Goal: Information Seeking & Learning: Compare options

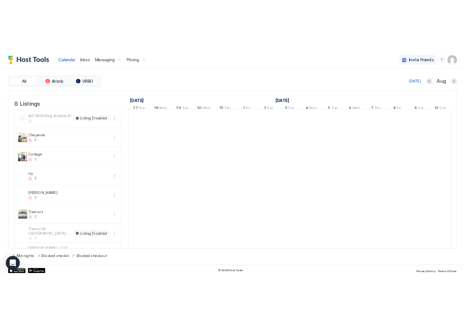
scroll to position [0, 509]
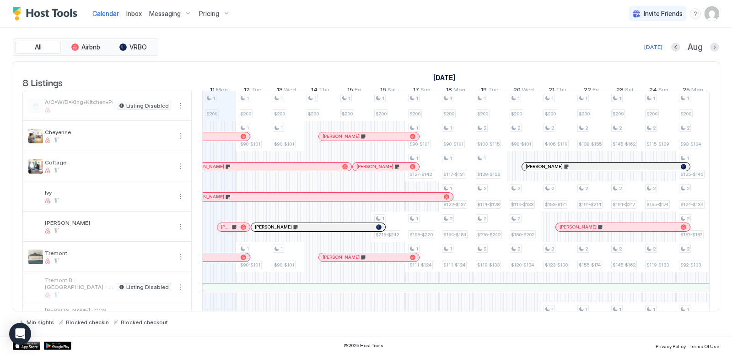
click at [219, 12] on div "Pricing" at bounding box center [214, 14] width 38 height 16
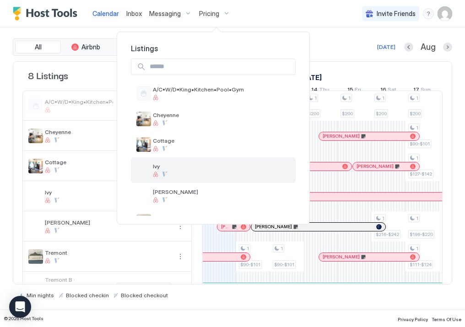
click at [190, 169] on div "Ivy" at bounding box center [213, 170] width 165 height 26
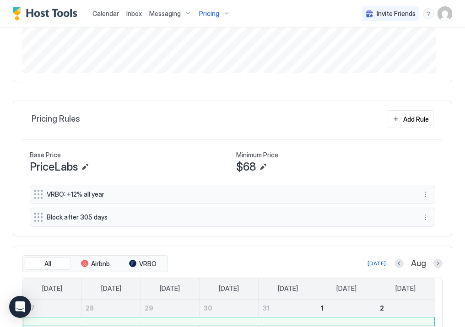
scroll to position [366, 0]
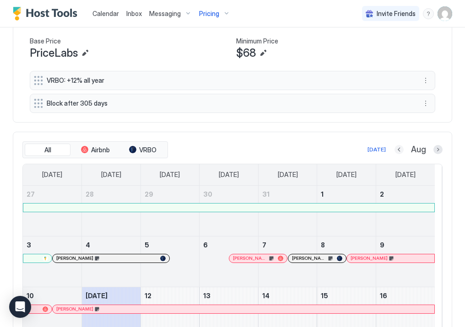
click at [395, 149] on button "Previous month" at bounding box center [399, 149] width 9 height 9
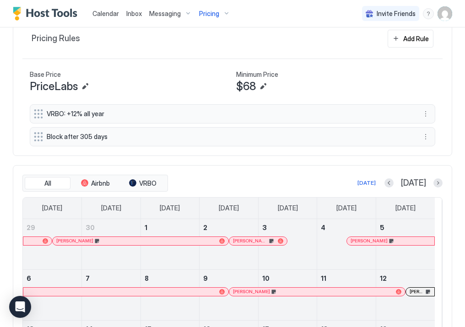
scroll to position [331, 0]
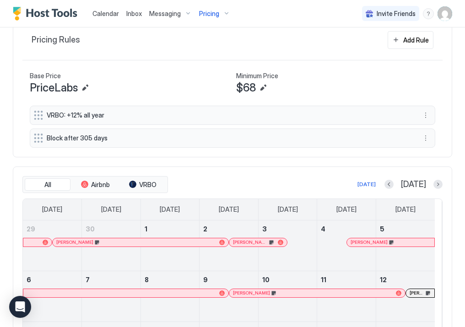
click at [222, 15] on div "Pricing" at bounding box center [214, 14] width 38 height 16
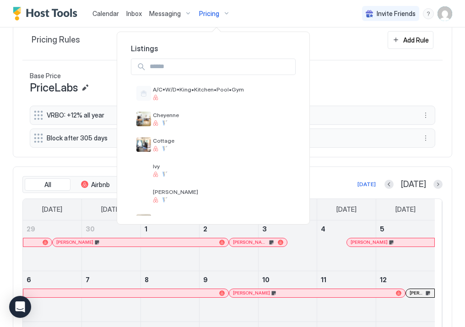
click at [222, 15] on div at bounding box center [232, 163] width 465 height 327
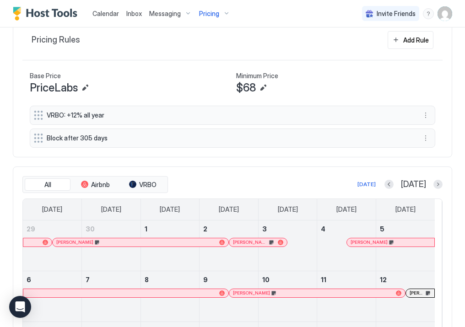
click at [221, 13] on div "Pricing" at bounding box center [214, 14] width 38 height 16
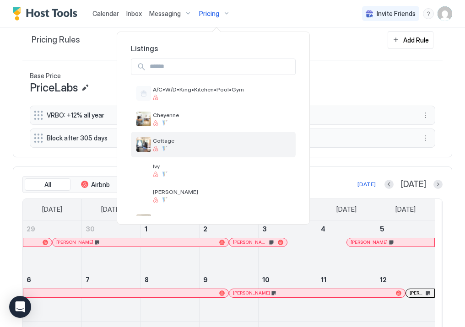
click at [173, 141] on div "Cottage" at bounding box center [213, 145] width 165 height 26
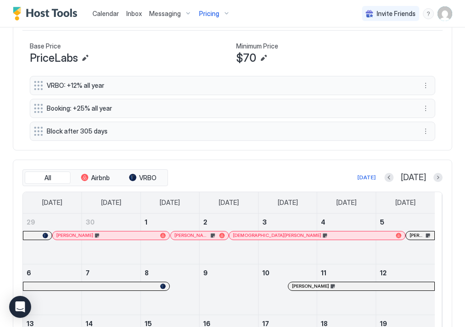
scroll to position [354, 0]
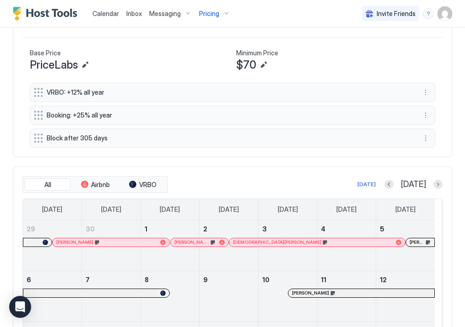
click at [221, 17] on div "Pricing" at bounding box center [214, 14] width 38 height 16
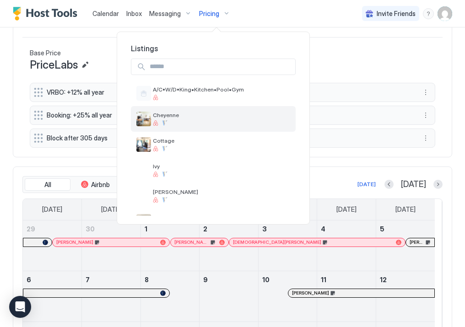
click at [170, 118] on span "Cheyenne" at bounding box center [166, 115] width 26 height 7
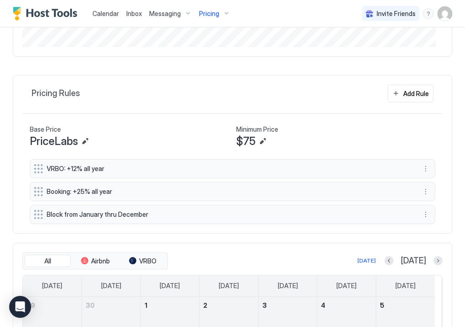
scroll to position [354, 0]
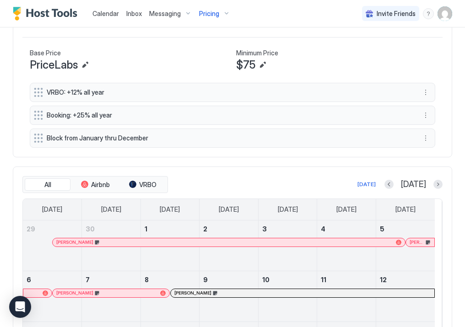
click at [216, 16] on span "Pricing" at bounding box center [209, 14] width 20 height 8
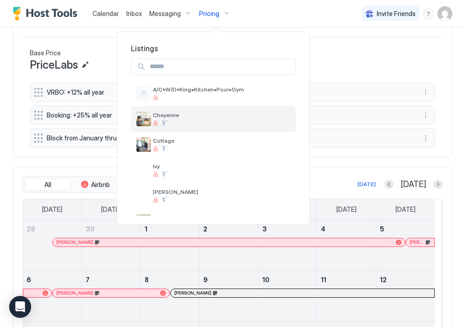
click at [158, 116] on span "Cheyenne" at bounding box center [166, 115] width 26 height 7
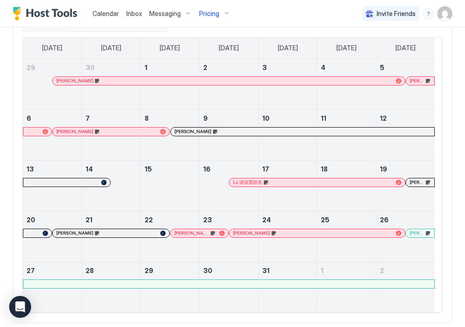
scroll to position [524, 0]
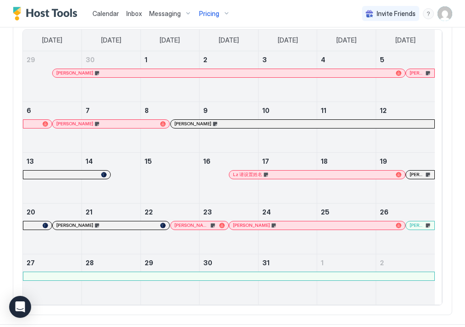
click at [0, 0] on div at bounding box center [0, 0] width 0 height 0
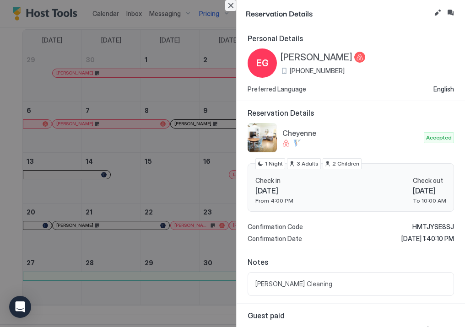
click at [229, 5] on button "Close" at bounding box center [230, 5] width 11 height 11
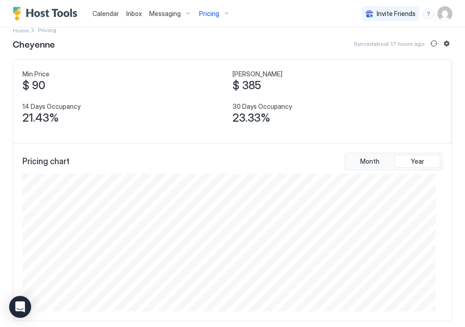
scroll to position [0, 0]
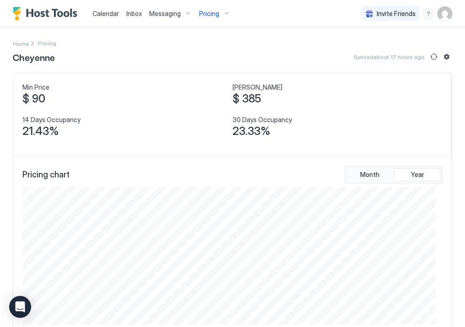
click at [209, 14] on span "Pricing" at bounding box center [209, 14] width 20 height 8
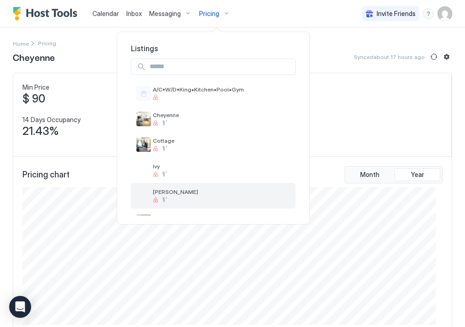
click at [172, 190] on span "[PERSON_NAME]" at bounding box center [175, 192] width 45 height 7
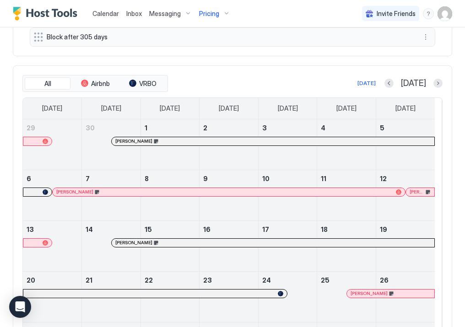
scroll to position [458, 0]
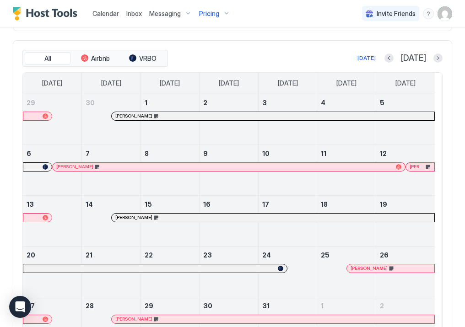
click at [215, 10] on span "Pricing" at bounding box center [209, 14] width 20 height 8
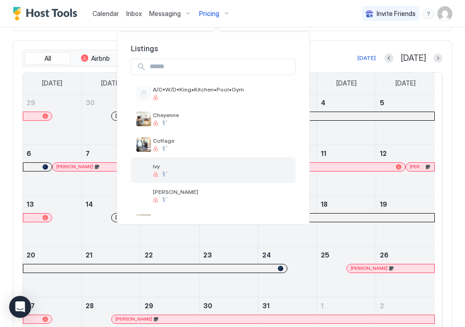
scroll to position [76, 0]
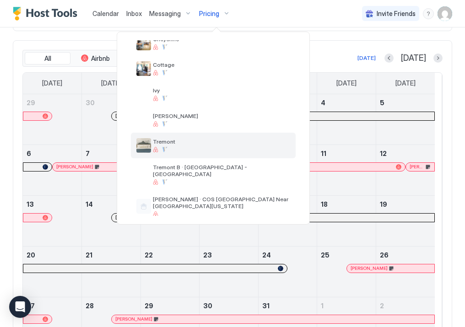
click at [163, 148] on div at bounding box center [164, 149] width 5 height 5
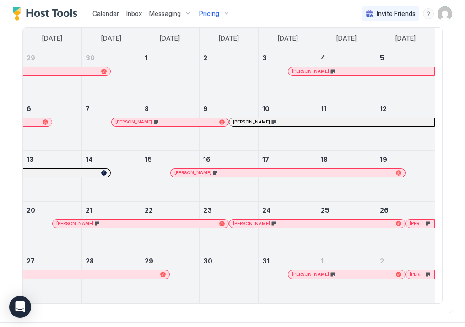
scroll to position [492, 0]
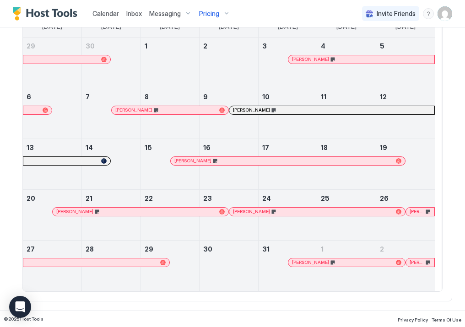
click at [215, 15] on span "Pricing" at bounding box center [209, 14] width 20 height 8
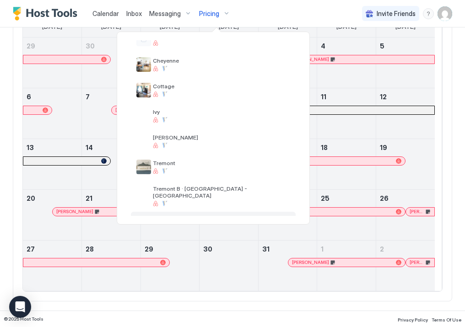
scroll to position [76, 0]
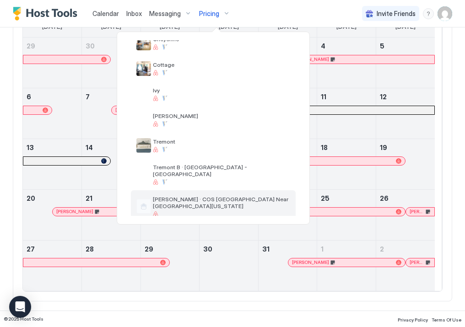
click at [169, 196] on span "[PERSON_NAME] · COS [GEOGRAPHIC_DATA] Near [GEOGRAPHIC_DATA][US_STATE]" at bounding box center [221, 203] width 137 height 14
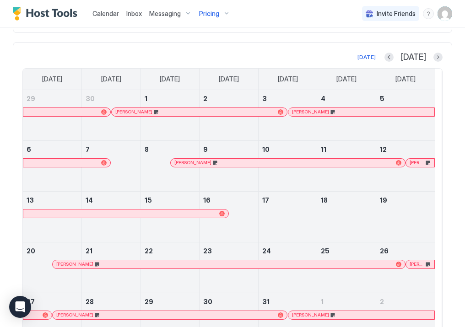
scroll to position [549, 0]
